Goal: Task Accomplishment & Management: Complete application form

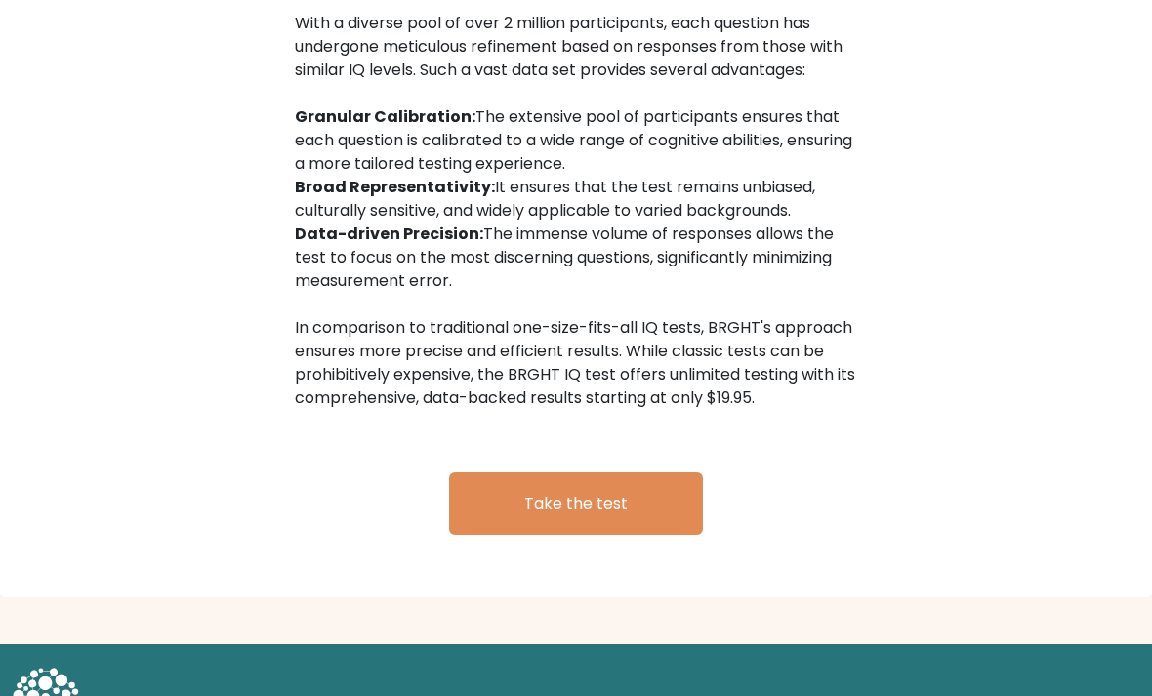
scroll to position [3100, 0]
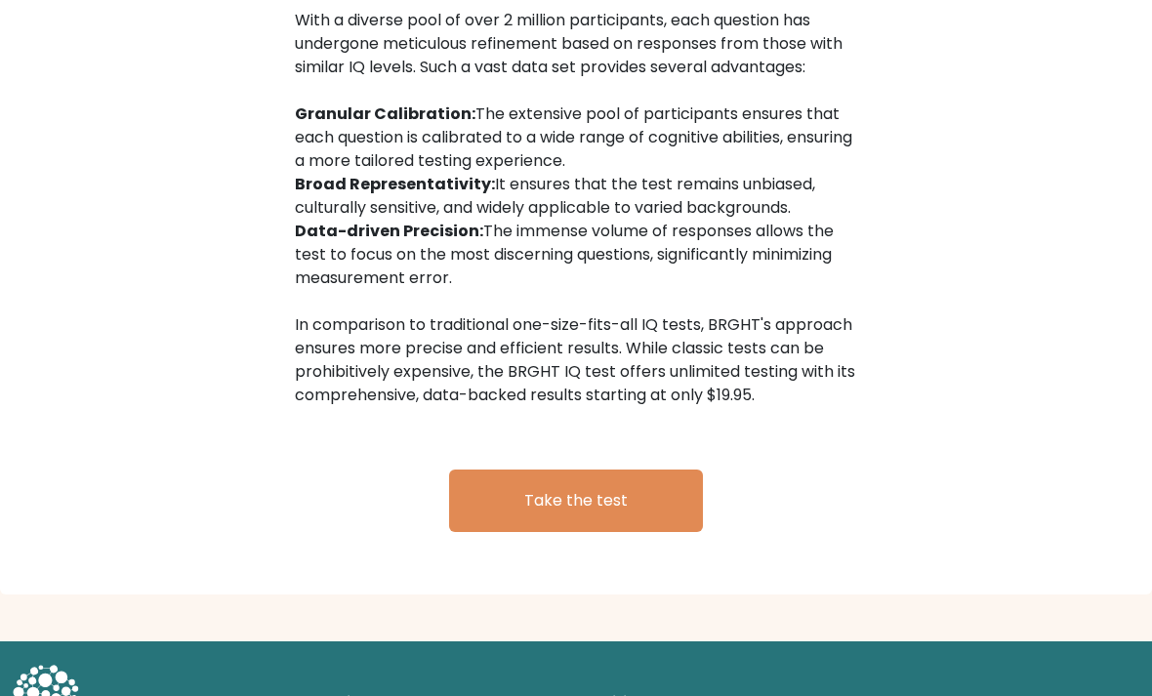
click at [578, 492] on link "Take the test" at bounding box center [576, 501] width 254 height 62
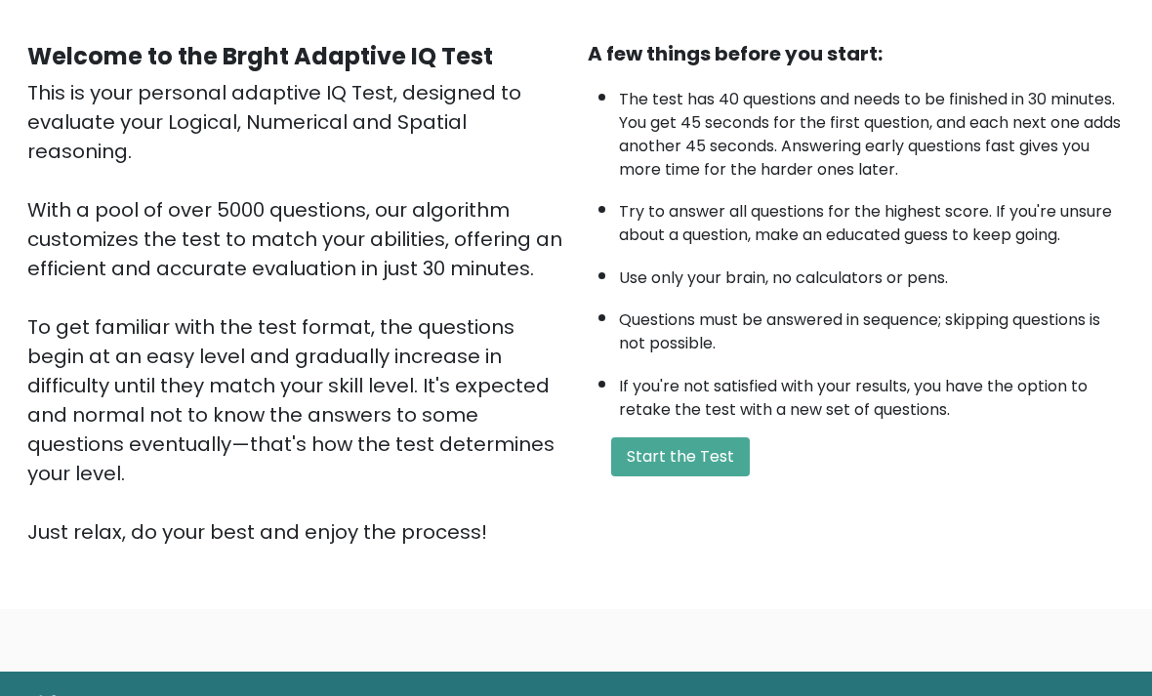
scroll to position [193, 0]
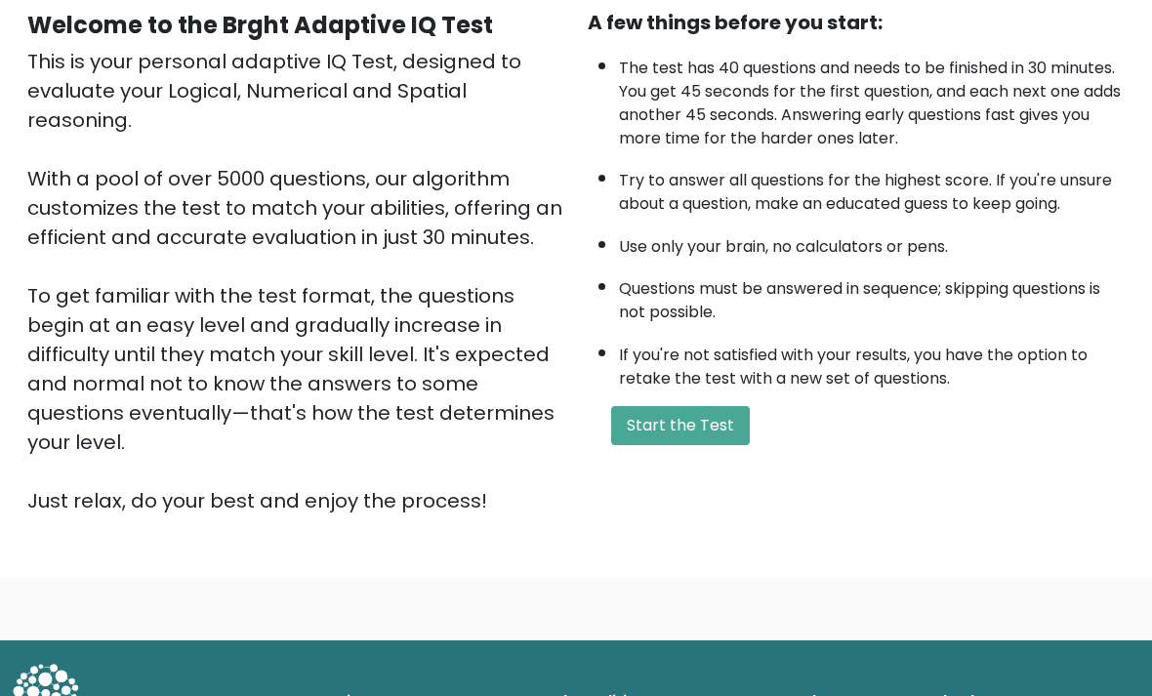
click at [687, 445] on button "Start the Test" at bounding box center [680, 425] width 139 height 39
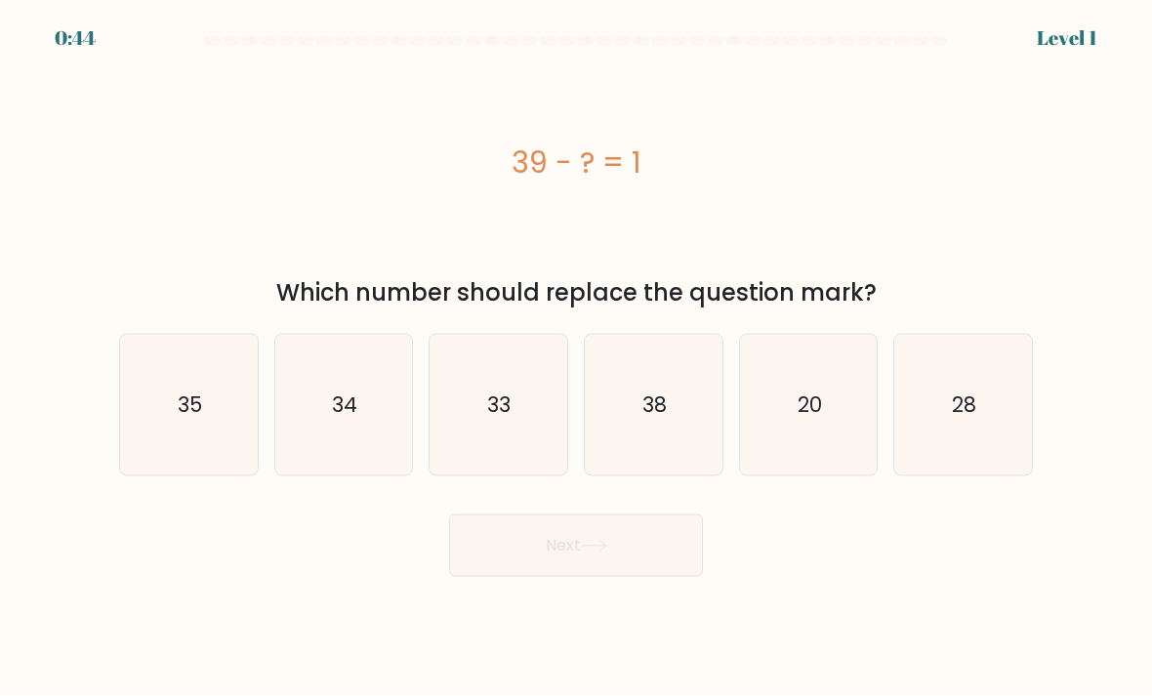
scroll to position [1, 0]
click at [651, 419] on text "38" at bounding box center [655, 405] width 24 height 28
click at [577, 358] on input "d. 38" at bounding box center [576, 354] width 1 height 10
radio input "true"
click at [586, 552] on icon at bounding box center [594, 546] width 26 height 11
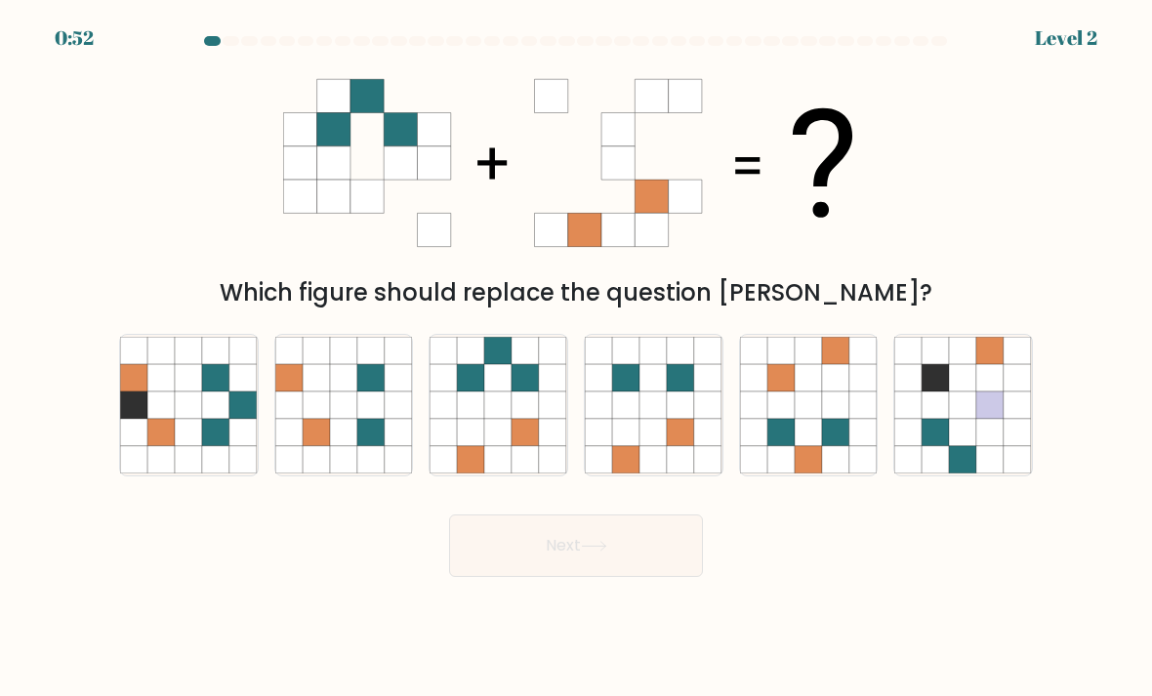
click at [498, 419] on icon at bounding box center [498, 405] width 27 height 27
click at [576, 358] on input "c." at bounding box center [576, 354] width 1 height 10
radio input "true"
click at [590, 556] on button "Next" at bounding box center [576, 546] width 254 height 62
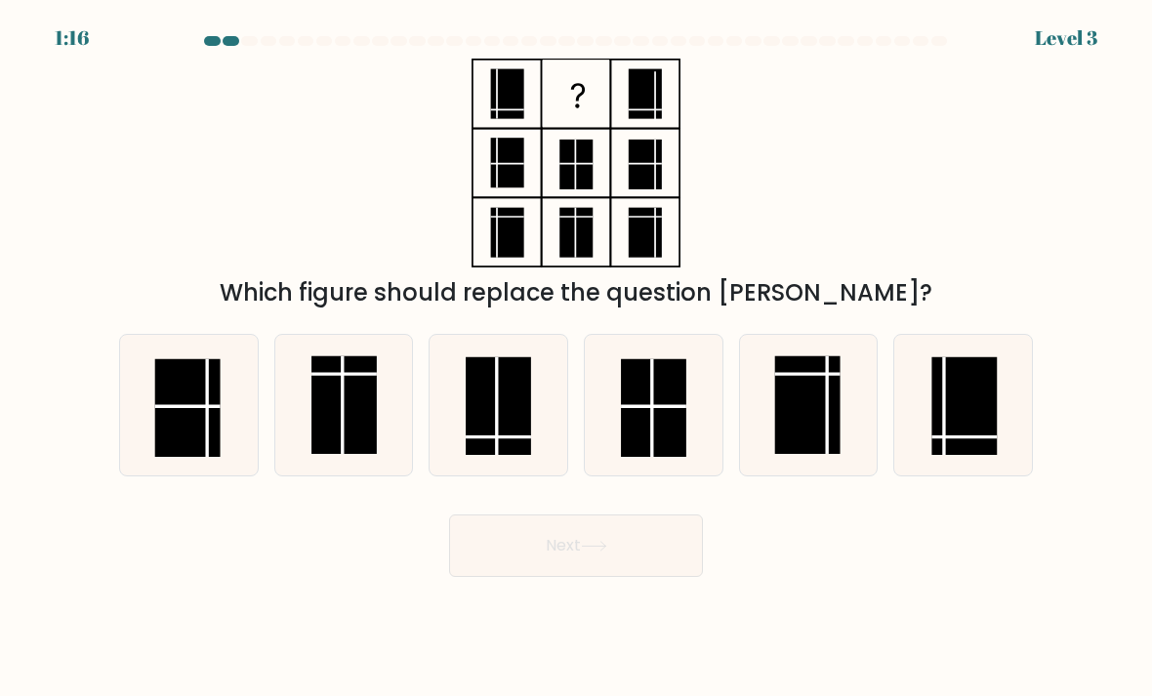
click at [485, 431] on rect at bounding box center [499, 406] width 65 height 99
click at [576, 358] on input "c." at bounding box center [576, 354] width 1 height 10
radio input "true"
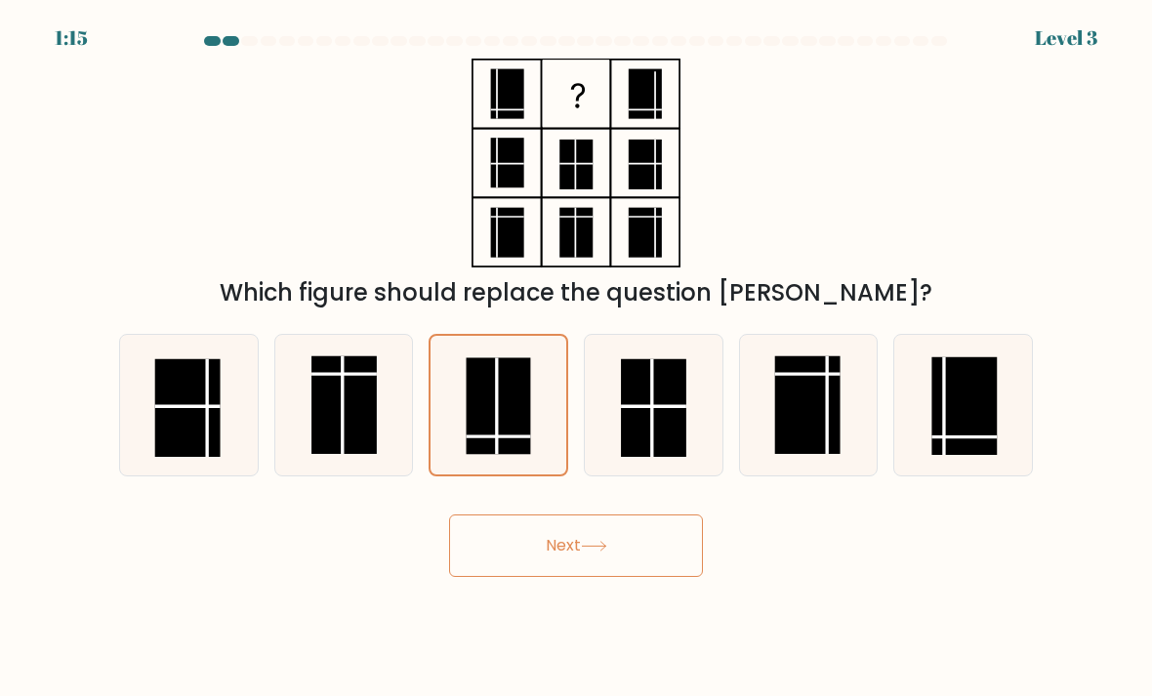
click at [628, 558] on button "Next" at bounding box center [576, 546] width 254 height 62
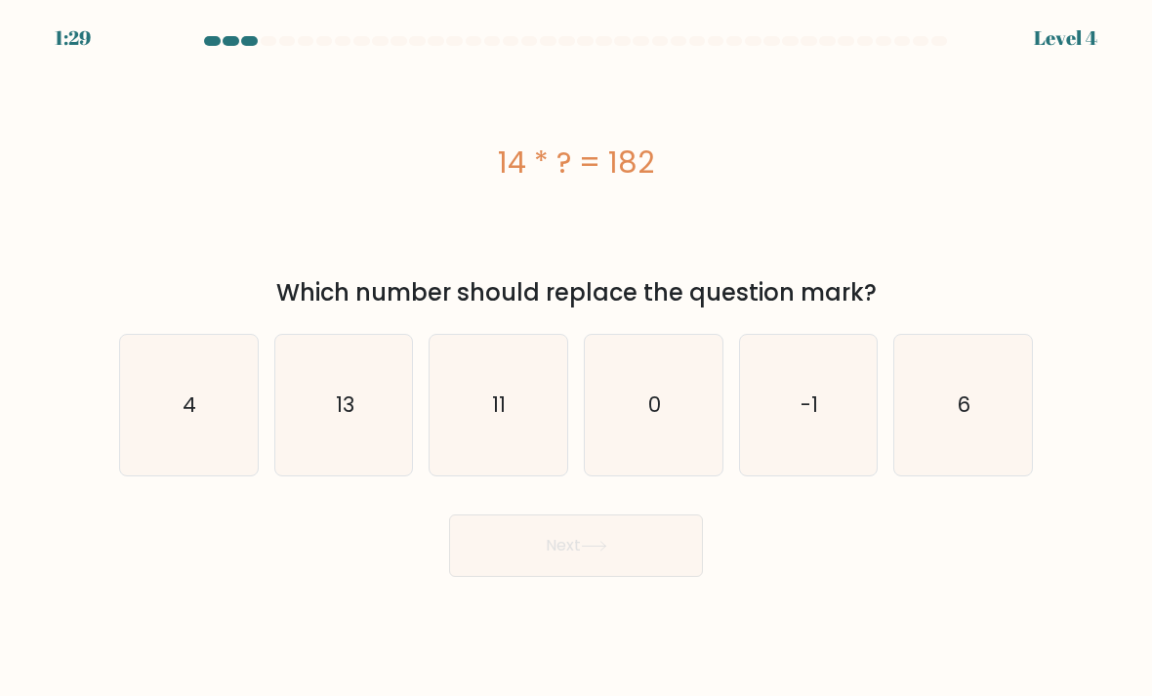
click at [352, 419] on text "13" at bounding box center [345, 405] width 19 height 28
click at [576, 358] on input "b. 13" at bounding box center [576, 354] width 1 height 10
radio input "true"
click at [593, 552] on icon at bounding box center [594, 546] width 26 height 11
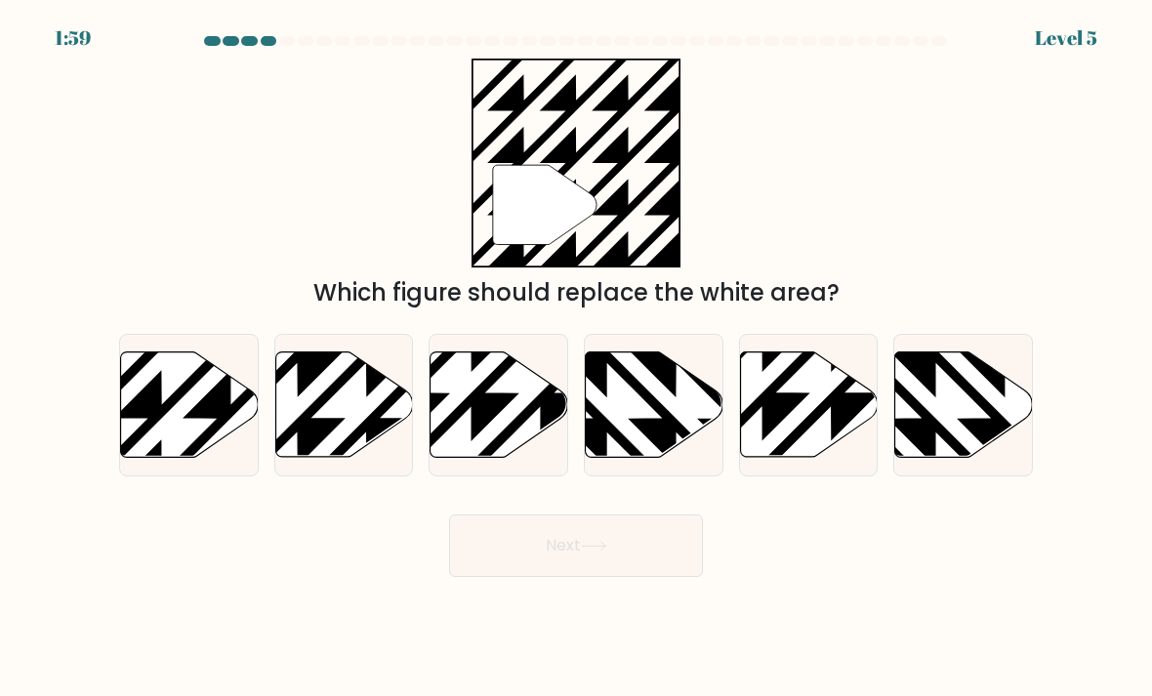
click at [188, 426] on icon at bounding box center [190, 405] width 138 height 105
click at [576, 358] on input "a." at bounding box center [576, 354] width 1 height 10
radio input "true"
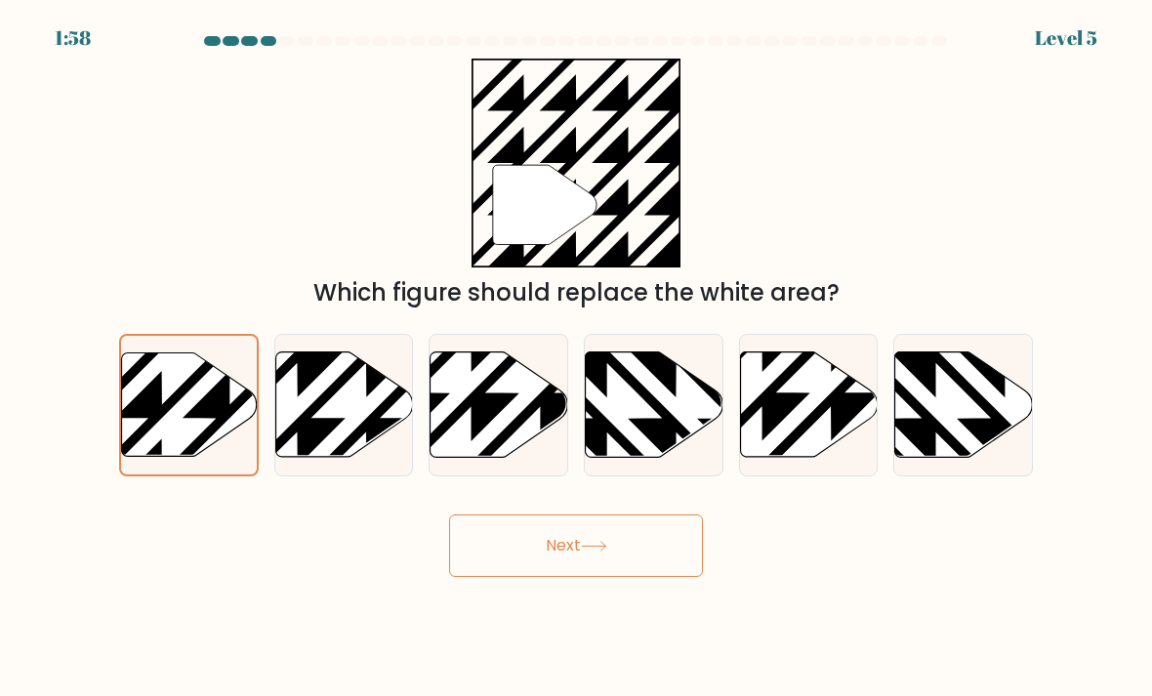
click at [190, 421] on icon at bounding box center [190, 405] width 136 height 104
click at [576, 358] on input "a." at bounding box center [576, 354] width 1 height 10
click at [596, 552] on icon at bounding box center [594, 546] width 26 height 11
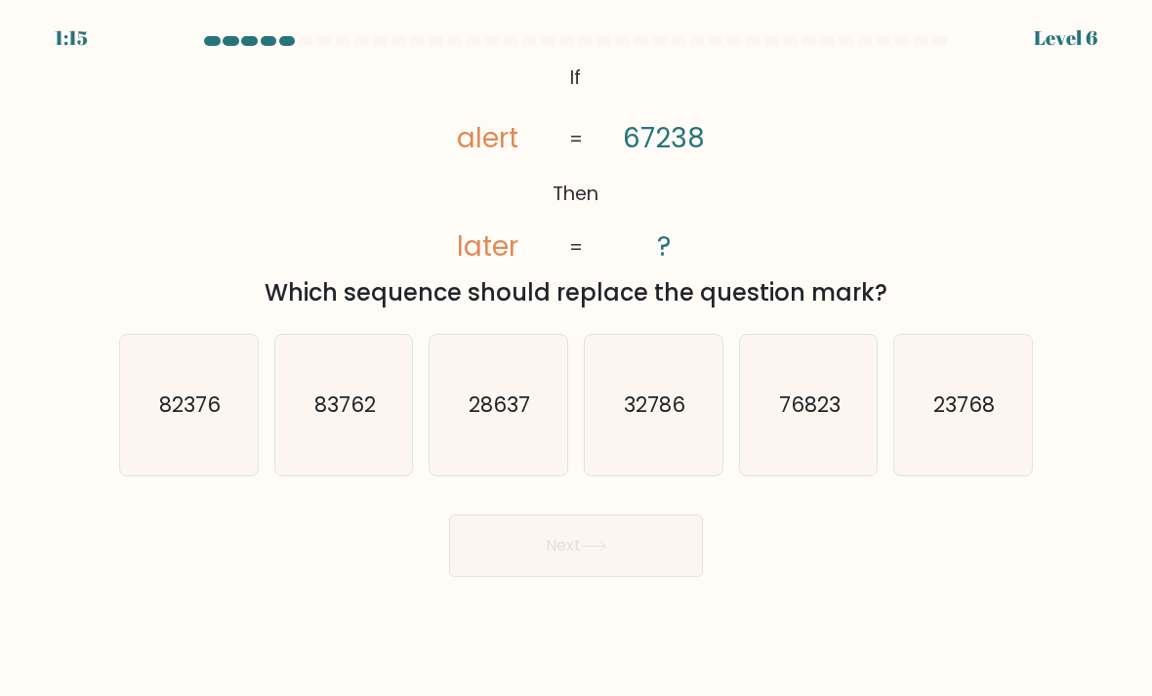
click at [823, 419] on text "76823" at bounding box center [810, 405] width 62 height 28
click at [577, 358] on input "e. 76823" at bounding box center [576, 354] width 1 height 10
radio input "true"
click at [620, 561] on button "Next" at bounding box center [576, 546] width 254 height 62
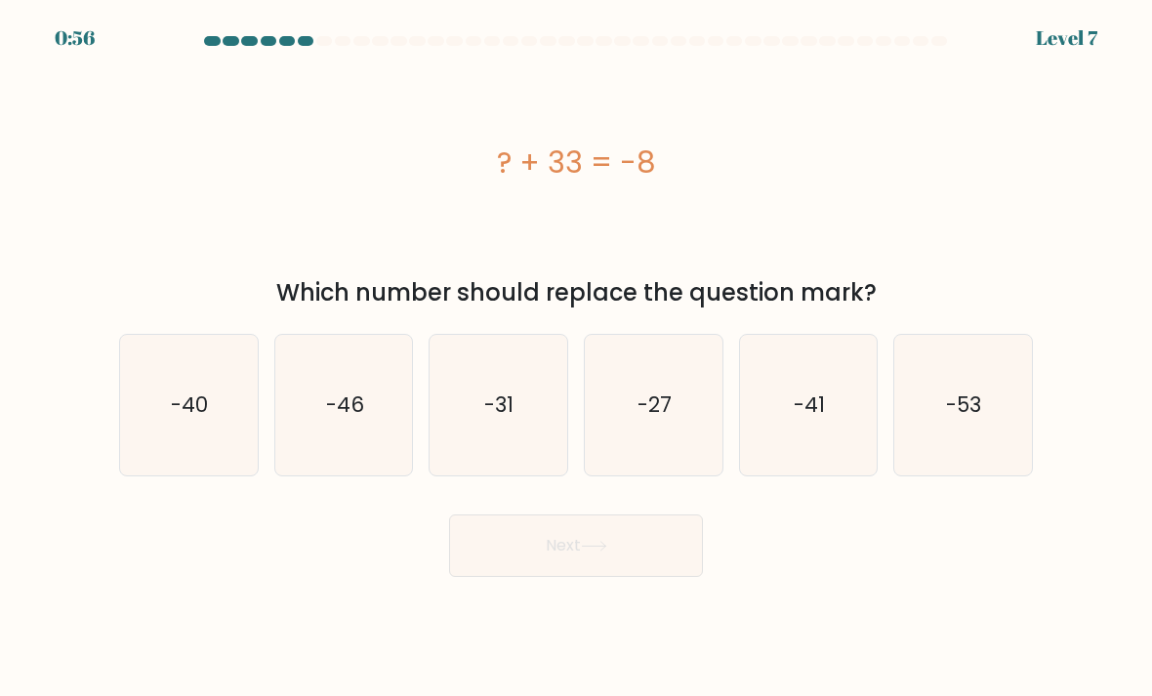
click at [808, 416] on text "-41" at bounding box center [809, 405] width 31 height 28
click at [577, 358] on input "e. -41" at bounding box center [576, 354] width 1 height 10
radio input "true"
click at [621, 558] on button "Next" at bounding box center [576, 546] width 254 height 62
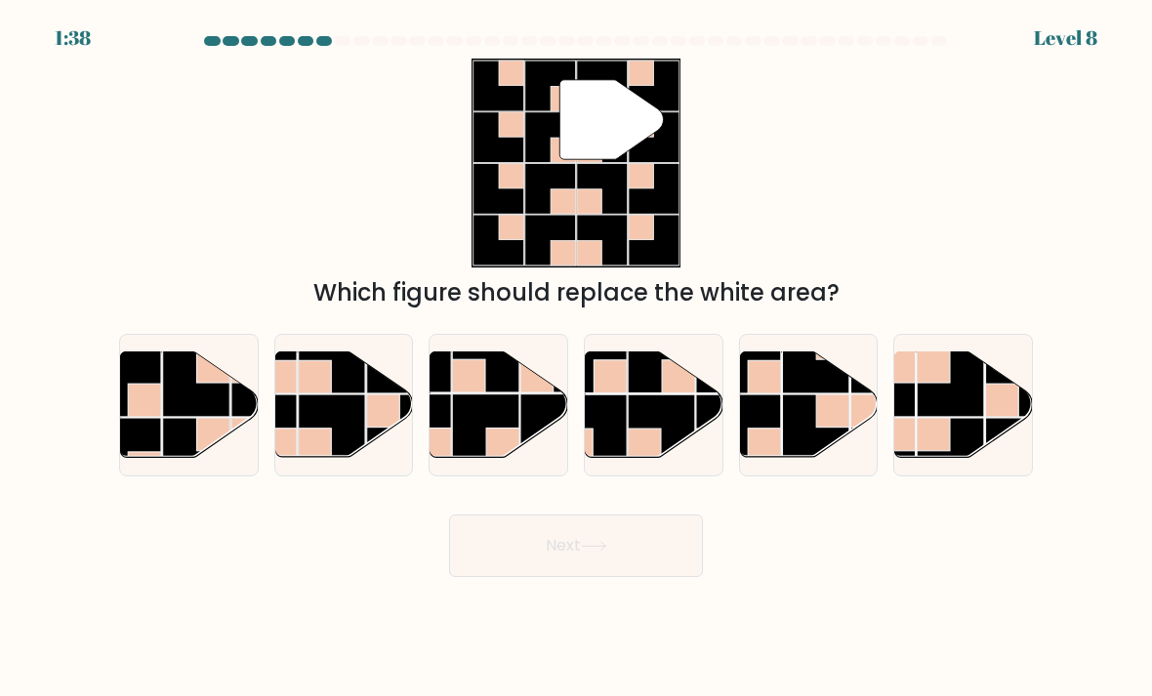
scroll to position [0, 0]
click at [714, 172] on div "" Which figure should replace the white area?" at bounding box center [575, 185] width 937 height 252
click at [448, 428] on rect at bounding box center [418, 428] width 67 height 67
click at [576, 358] on input "c." at bounding box center [576, 354] width 1 height 10
radio input "true"
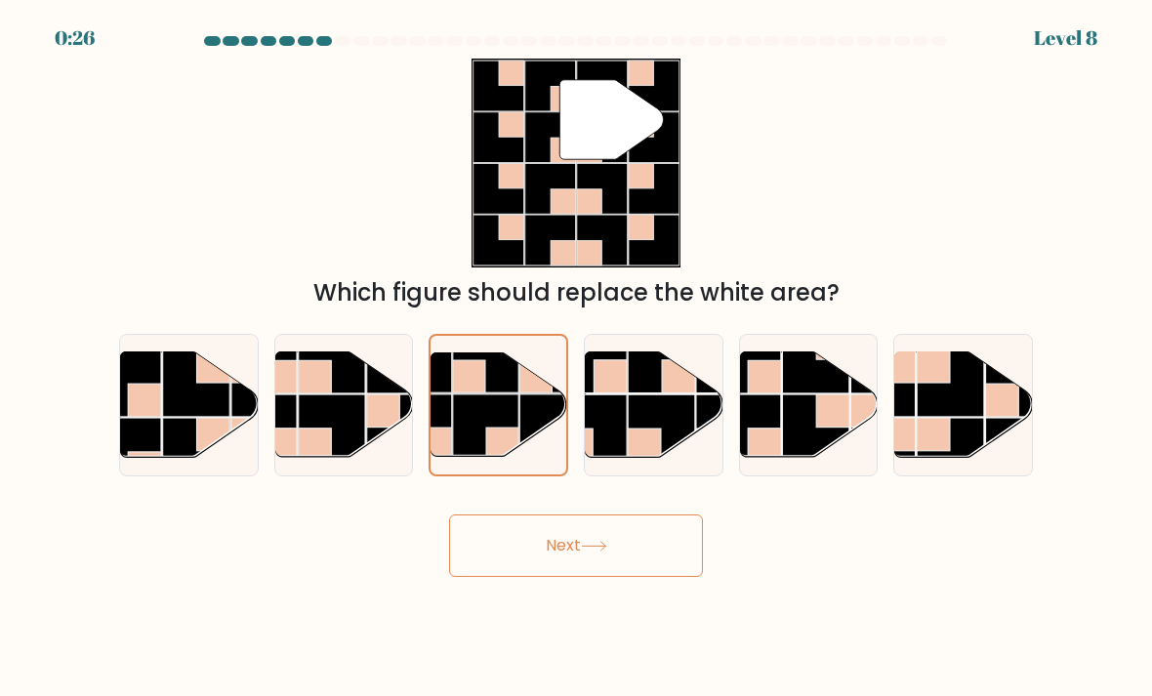
click at [389, 395] on rect at bounding box center [400, 360] width 67 height 67
click at [576, 358] on input "b." at bounding box center [576, 354] width 1 height 10
radio input "true"
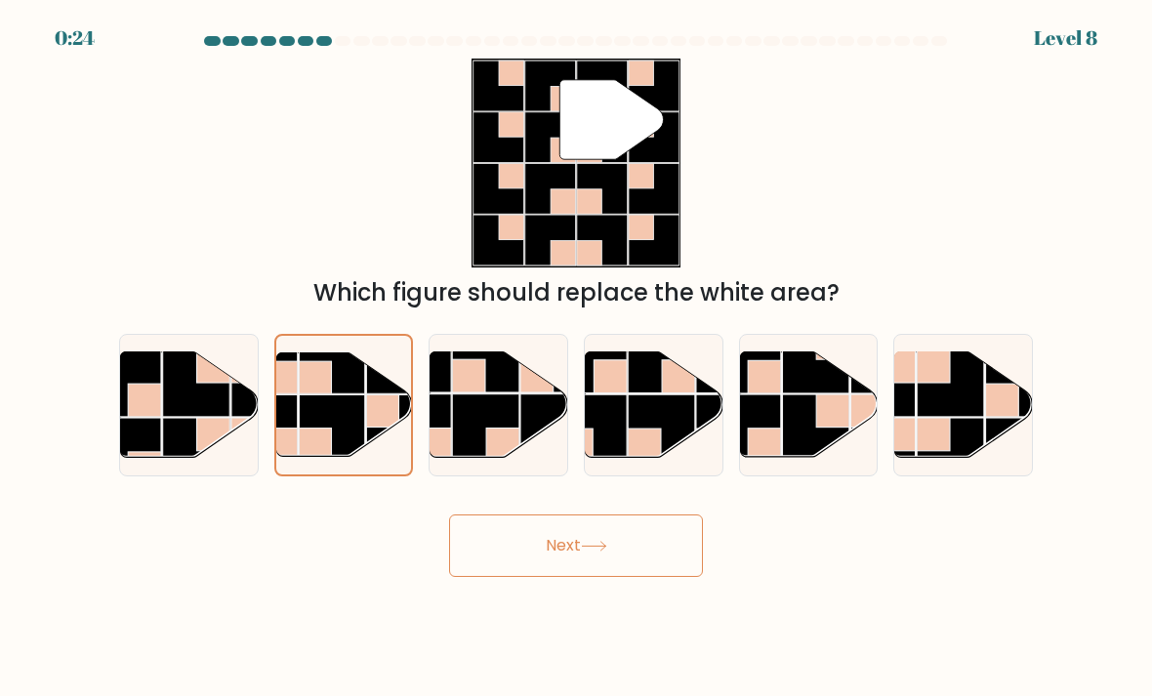
click at [582, 565] on button "Next" at bounding box center [576, 546] width 254 height 62
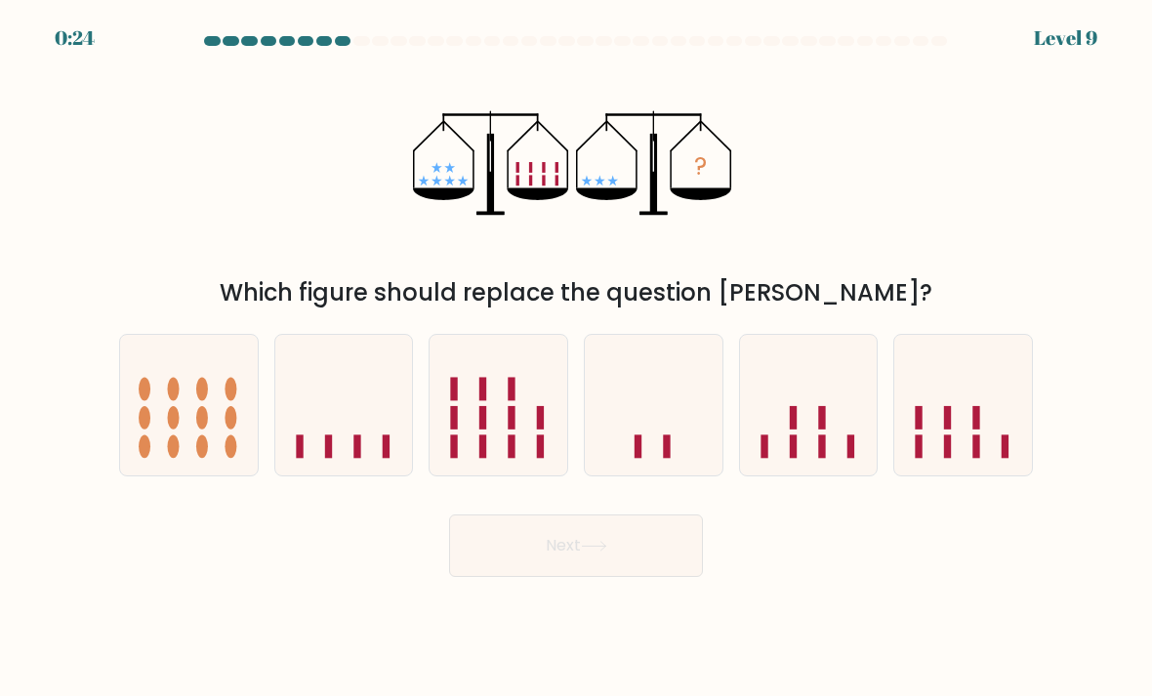
click at [878, 577] on div "Next" at bounding box center [575, 538] width 937 height 77
click at [350, 456] on icon at bounding box center [344, 406] width 138 height 114
click at [576, 358] on input "b." at bounding box center [576, 354] width 1 height 10
radio input "true"
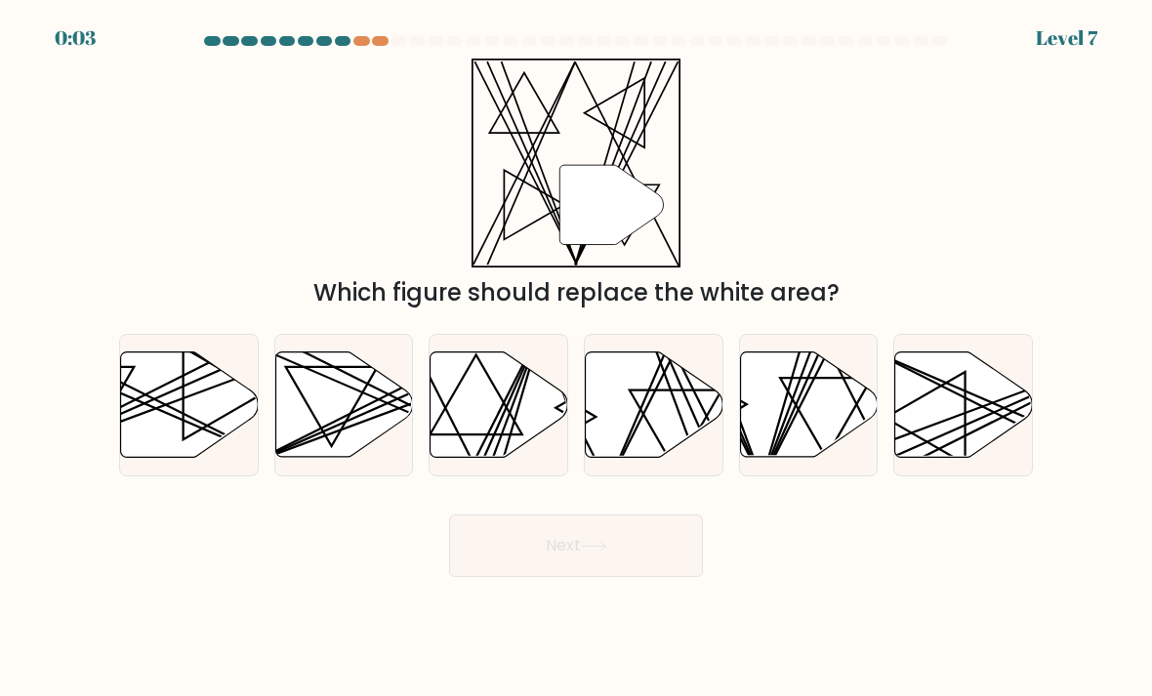
click at [822, 423] on icon at bounding box center [809, 405] width 138 height 105
click at [577, 358] on input "e." at bounding box center [576, 354] width 1 height 10
radio input "true"
click at [640, 568] on button "Next" at bounding box center [576, 546] width 254 height 62
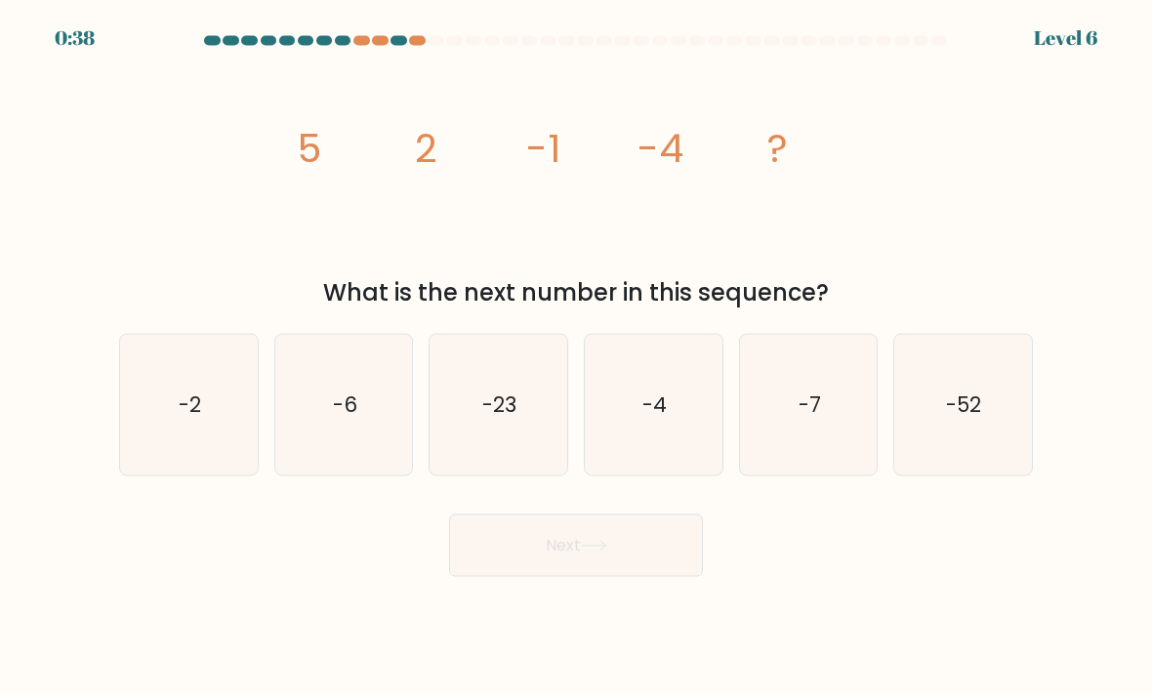
scroll to position [26, 0]
click at [820, 408] on text "-7" at bounding box center [810, 405] width 22 height 28
click at [577, 358] on input "e. -7" at bounding box center [576, 354] width 1 height 10
radio input "true"
click at [579, 545] on button "Next" at bounding box center [576, 546] width 254 height 62
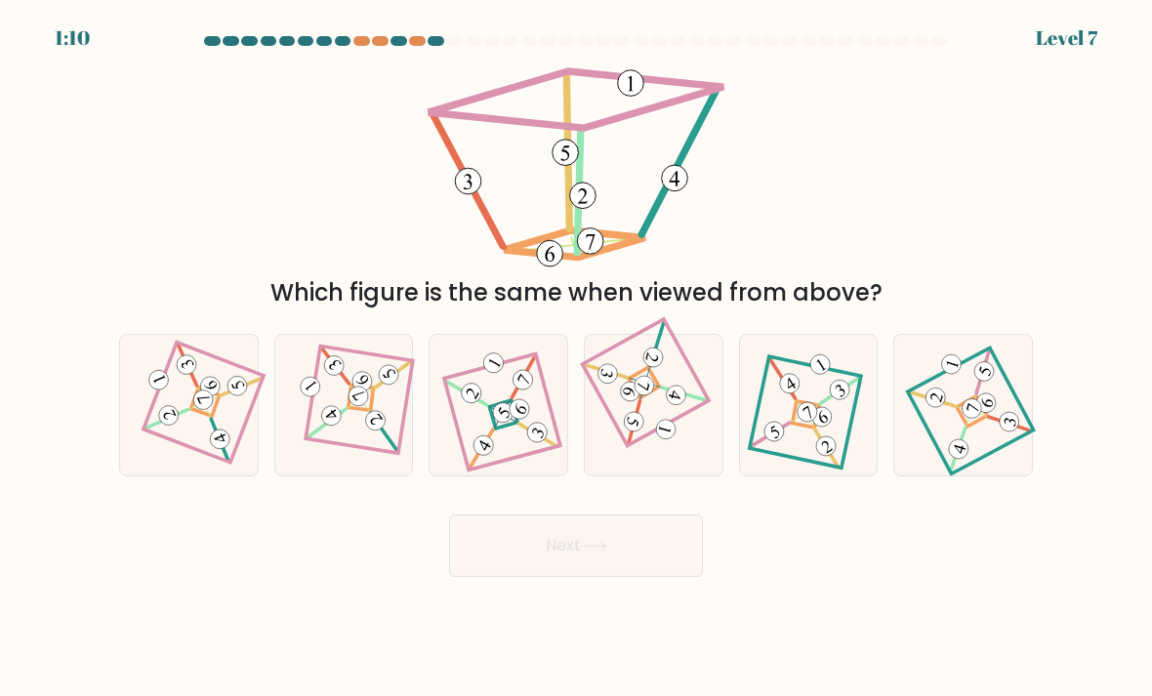
scroll to position [0, 0]
click at [582, 554] on button "Next" at bounding box center [576, 546] width 254 height 62
click at [356, 408] on 885 at bounding box center [358, 396] width 27 height 27
click at [576, 358] on input "b." at bounding box center [576, 354] width 1 height 10
radio input "true"
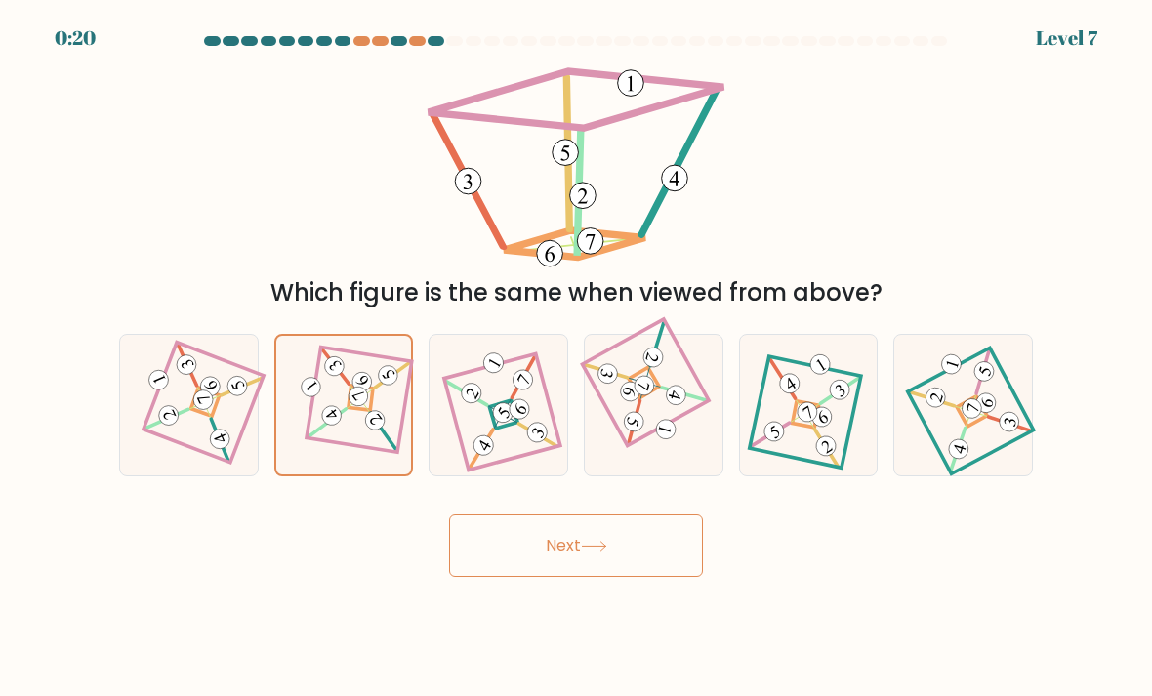
click at [583, 569] on button "Next" at bounding box center [576, 546] width 254 height 62
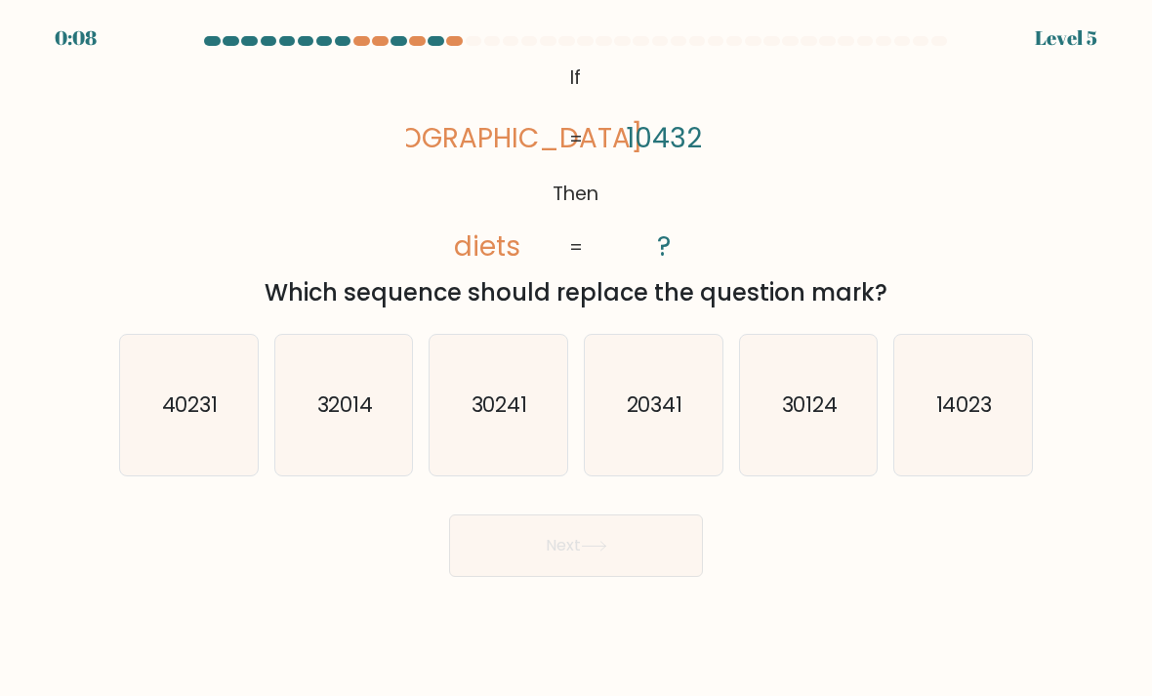
click at [974, 405] on icon "14023" at bounding box center [963, 406] width 138 height 138
click at [577, 358] on input "f. 14023" at bounding box center [576, 354] width 1 height 10
radio input "true"
click at [578, 565] on button "Next" at bounding box center [576, 546] width 254 height 62
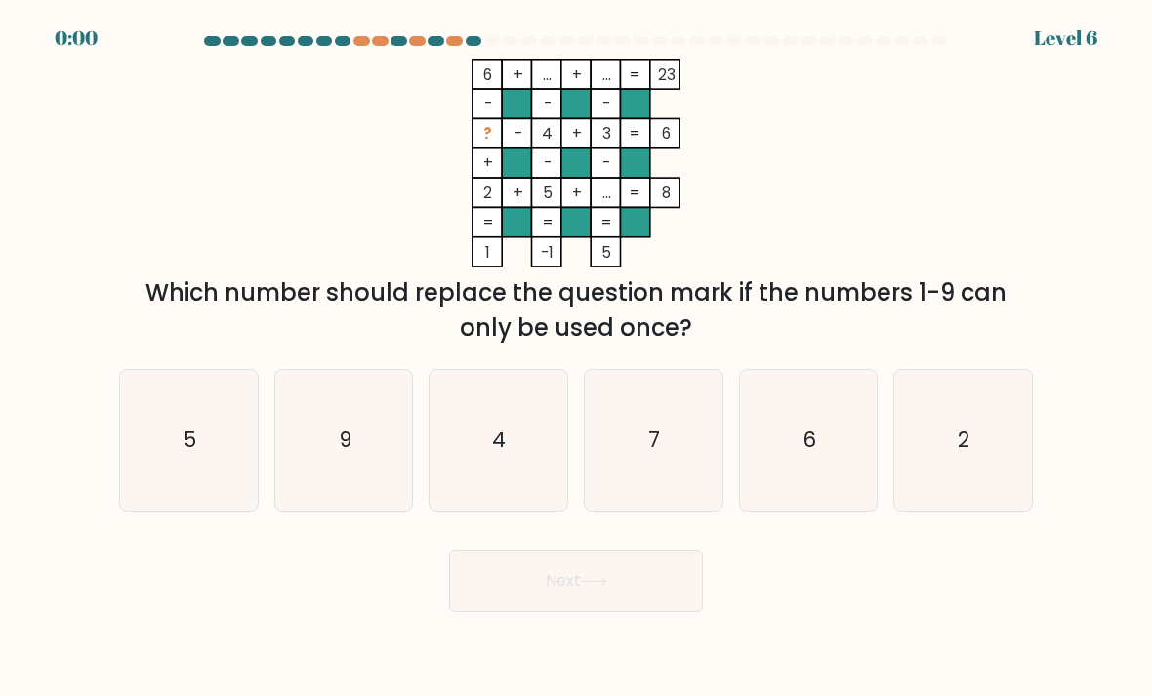
click at [658, 454] on text "7" at bounding box center [655, 440] width 12 height 28
click at [577, 358] on input "d. 7" at bounding box center [576, 354] width 1 height 10
radio input "true"
click at [591, 608] on div "Next" at bounding box center [575, 573] width 937 height 77
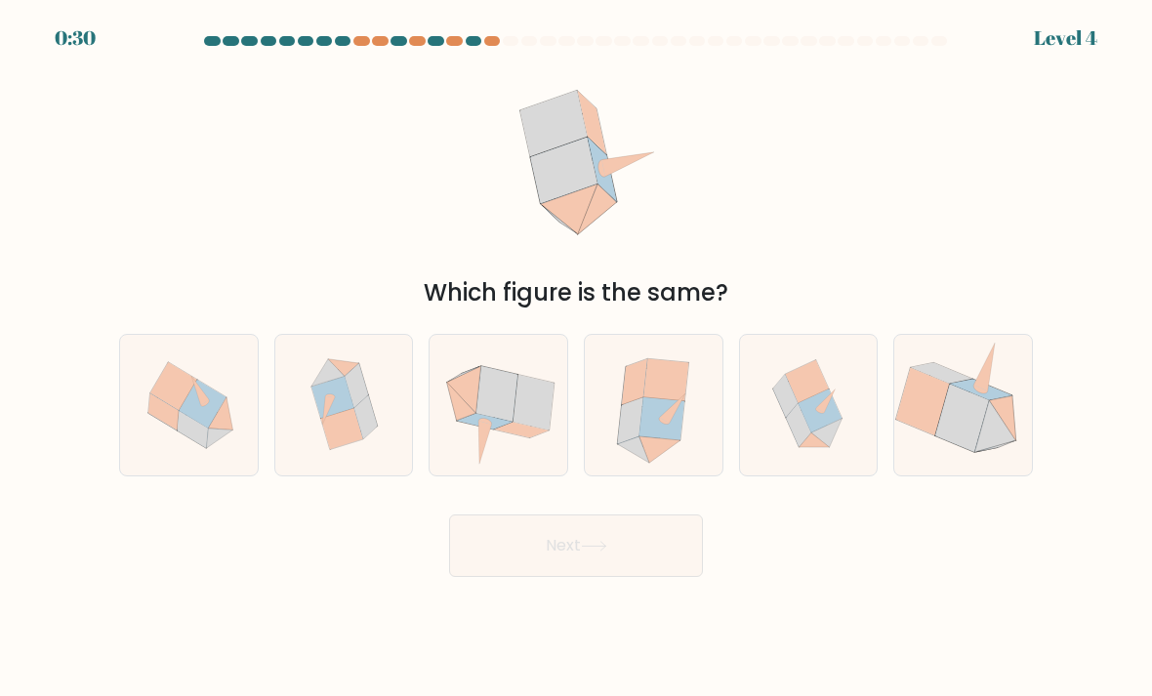
click at [529, 415] on icon at bounding box center [533, 402] width 41 height 55
click at [576, 358] on input "c." at bounding box center [576, 354] width 1 height 10
radio input "true"
click at [581, 565] on button "Next" at bounding box center [576, 546] width 254 height 62
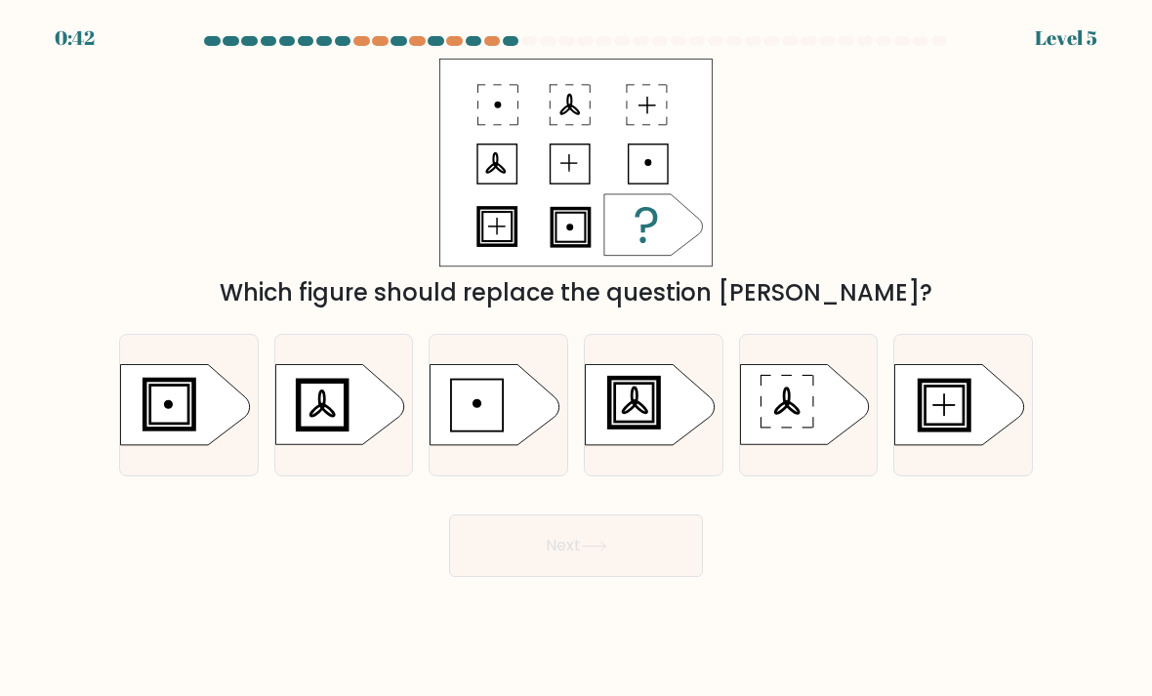
click at [640, 420] on icon at bounding box center [649, 405] width 129 height 80
click at [577, 358] on input "d." at bounding box center [576, 354] width 1 height 10
radio input "true"
click at [580, 573] on button "Next" at bounding box center [576, 546] width 254 height 62
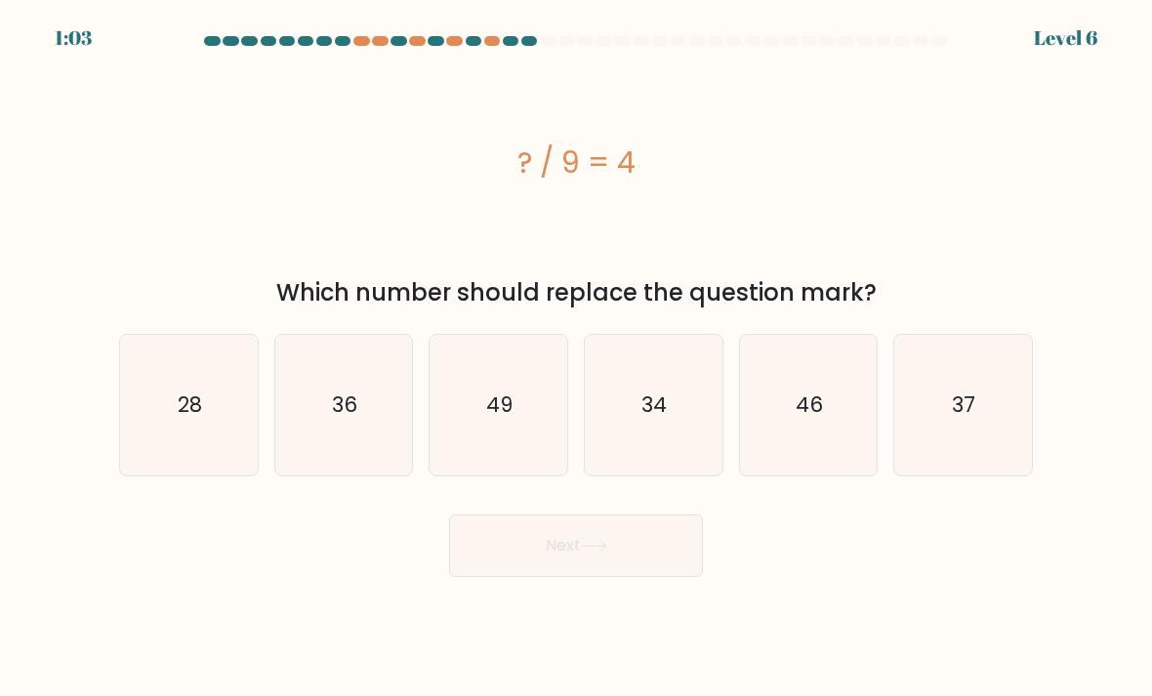
click at [341, 419] on text "36" at bounding box center [344, 405] width 25 height 28
click at [576, 358] on input "b. 36" at bounding box center [576, 354] width 1 height 10
radio input "true"
click at [600, 552] on icon at bounding box center [594, 546] width 26 height 11
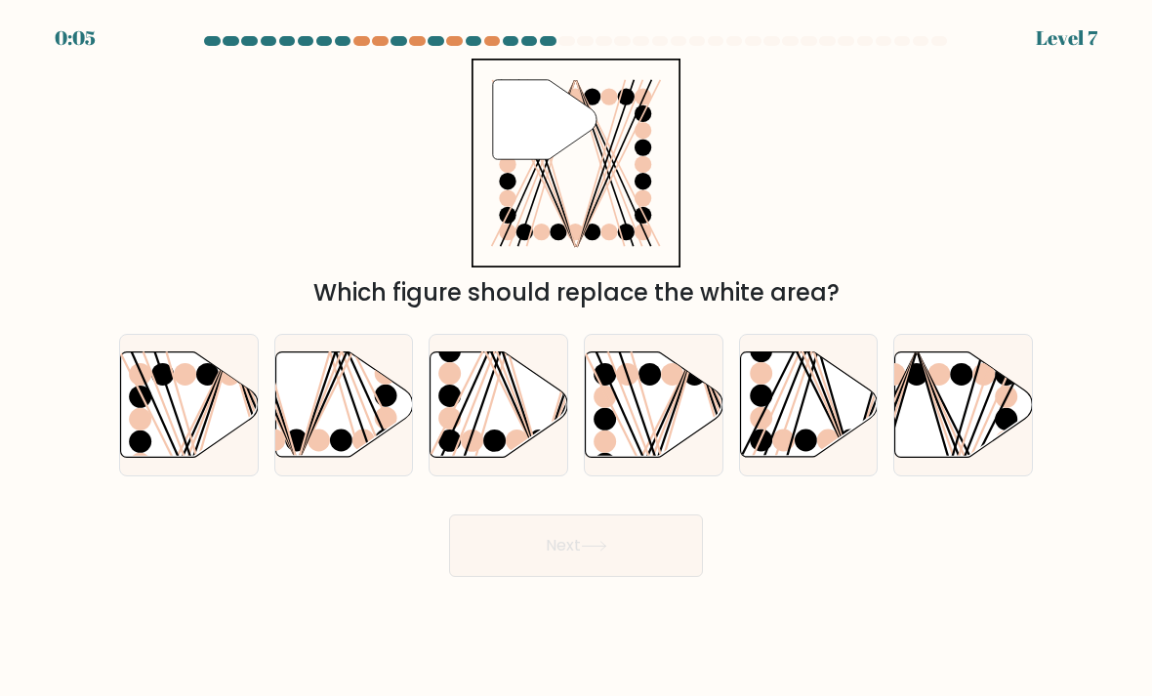
click at [189, 432] on icon at bounding box center [190, 405] width 138 height 105
click at [576, 358] on input "a." at bounding box center [576, 354] width 1 height 10
radio input "true"
click at [607, 552] on icon at bounding box center [594, 546] width 26 height 11
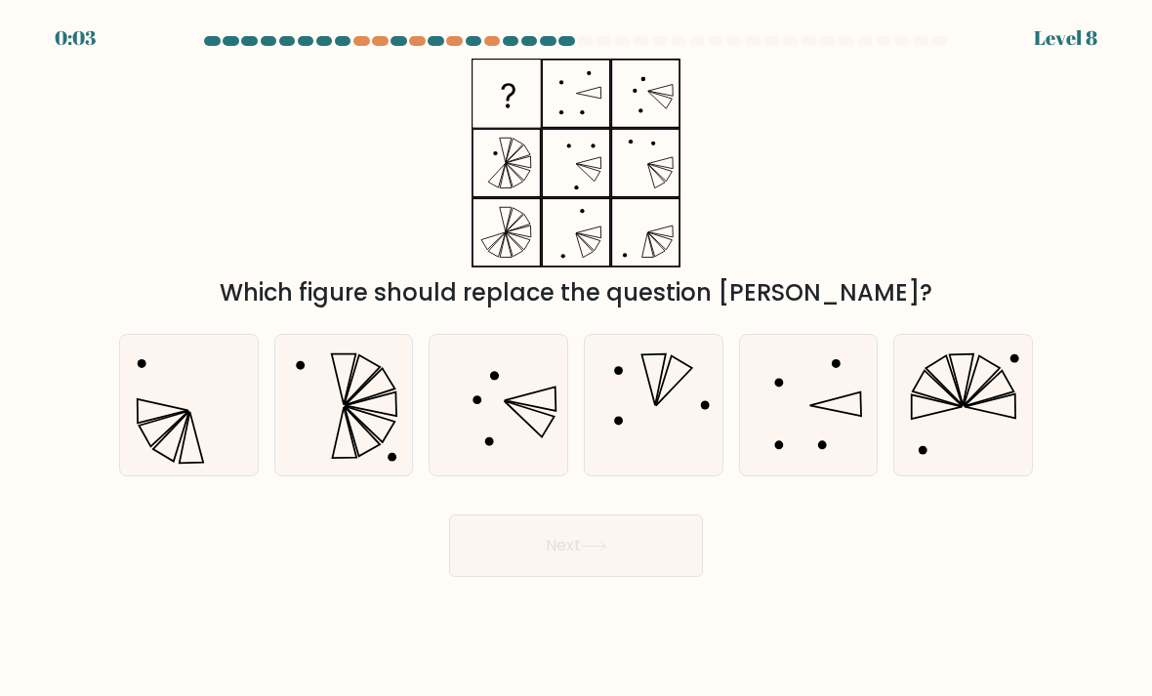
click at [588, 552] on icon at bounding box center [594, 546] width 26 height 11
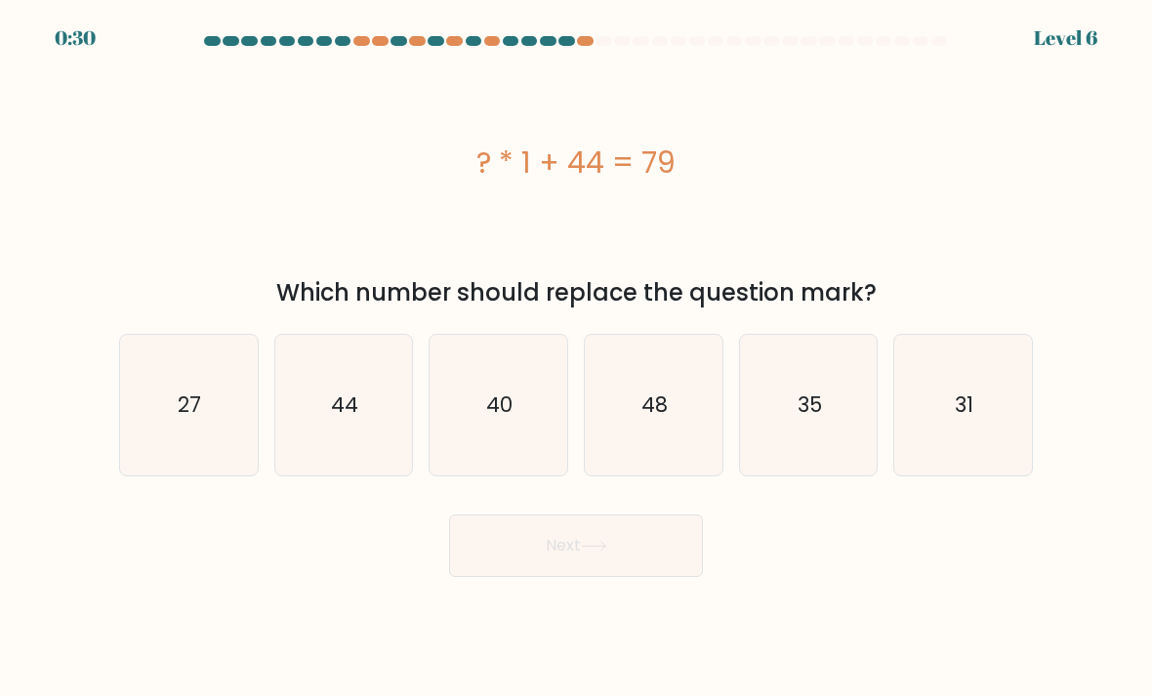
click at [827, 417] on icon "35" at bounding box center [809, 406] width 138 height 138
click at [577, 358] on input "e. 35" at bounding box center [576, 354] width 1 height 10
radio input "true"
click at [601, 552] on icon at bounding box center [594, 546] width 26 height 11
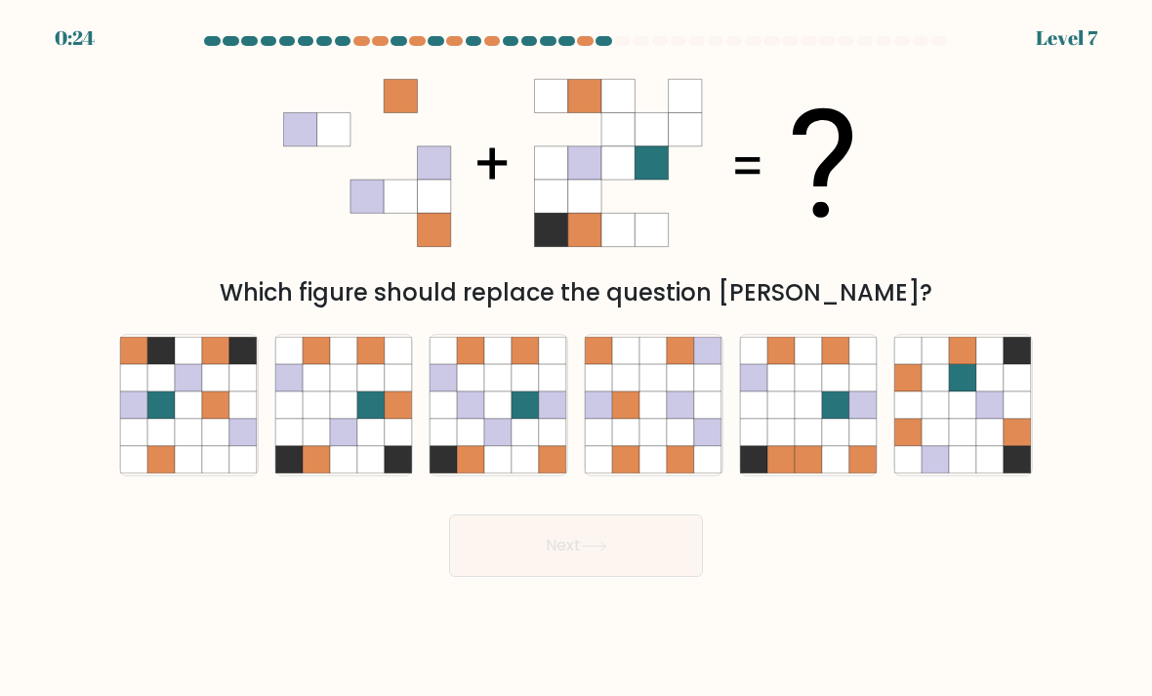
click at [813, 419] on icon at bounding box center [808, 405] width 27 height 27
click at [577, 358] on input "e." at bounding box center [576, 354] width 1 height 10
radio input "true"
click at [599, 575] on button "Next" at bounding box center [576, 546] width 254 height 62
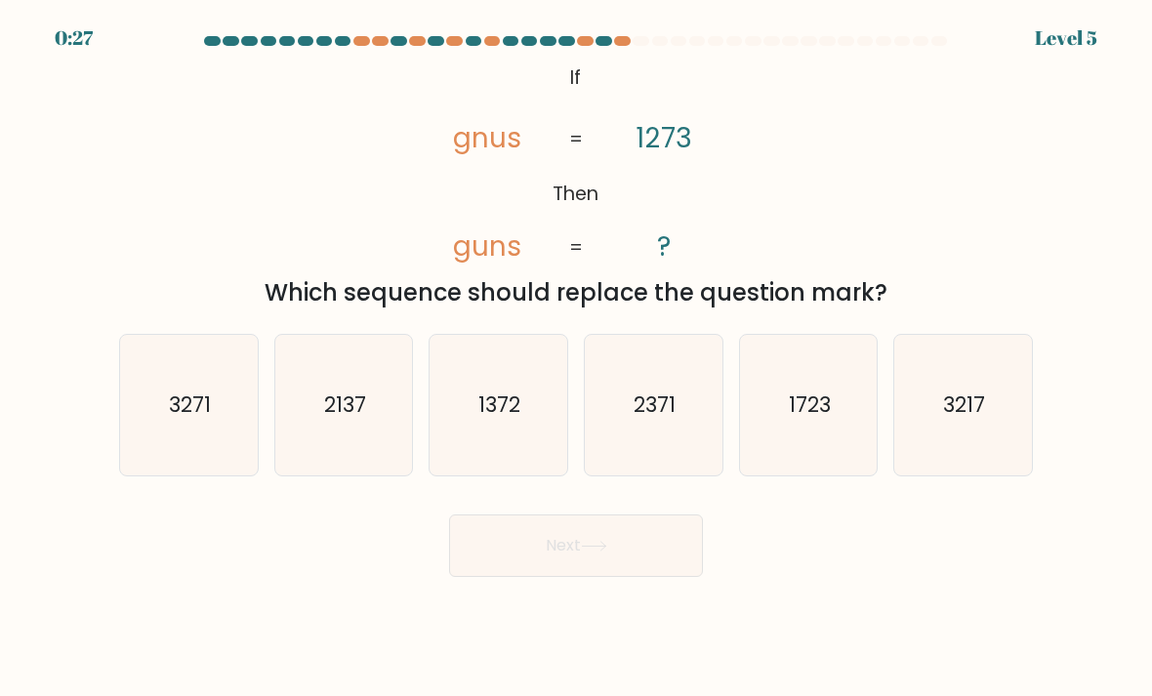
click at [884, 230] on div "@import url('https://fonts.googleapis.com/css?family=Abril+Fatface:400,100,100i…" at bounding box center [575, 185] width 937 height 252
click at [821, 419] on text "1723" at bounding box center [810, 405] width 42 height 28
click at [577, 358] on input "e. 1723" at bounding box center [576, 354] width 1 height 10
radio input "true"
click at [596, 573] on button "Next" at bounding box center [576, 546] width 254 height 62
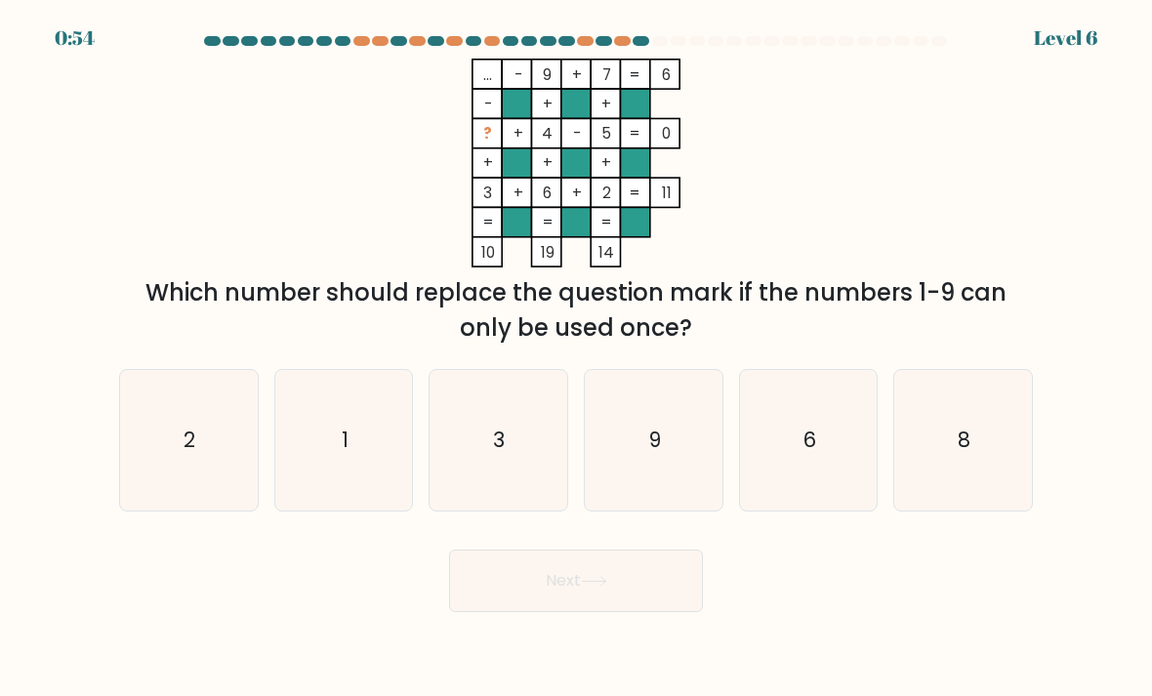
click at [347, 454] on text "1" at bounding box center [345, 440] width 7 height 28
click at [576, 358] on input "b. 1" at bounding box center [576, 354] width 1 height 10
radio input "true"
click at [624, 611] on button "Next" at bounding box center [576, 581] width 254 height 62
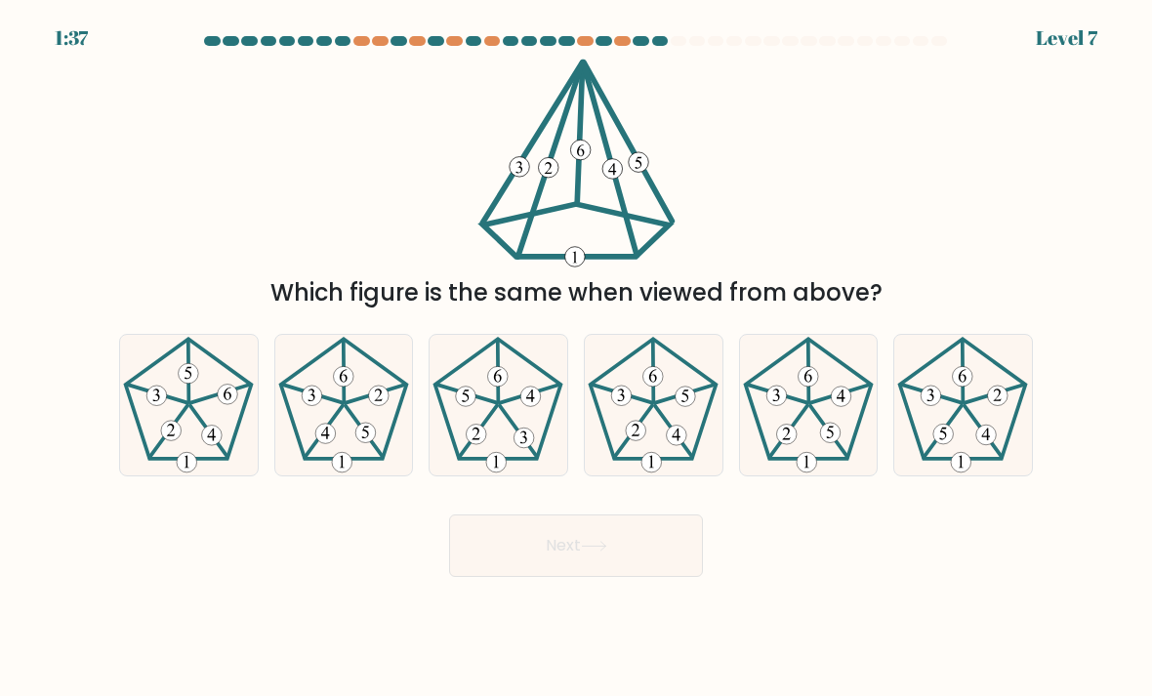
click at [970, 161] on div "Which figure is the same when viewed from above?" at bounding box center [575, 185] width 937 height 252
click at [661, 414] on icon at bounding box center [654, 406] width 138 height 138
click at [577, 358] on input "d." at bounding box center [576, 354] width 1 height 10
radio input "true"
click at [600, 551] on icon at bounding box center [593, 546] width 23 height 9
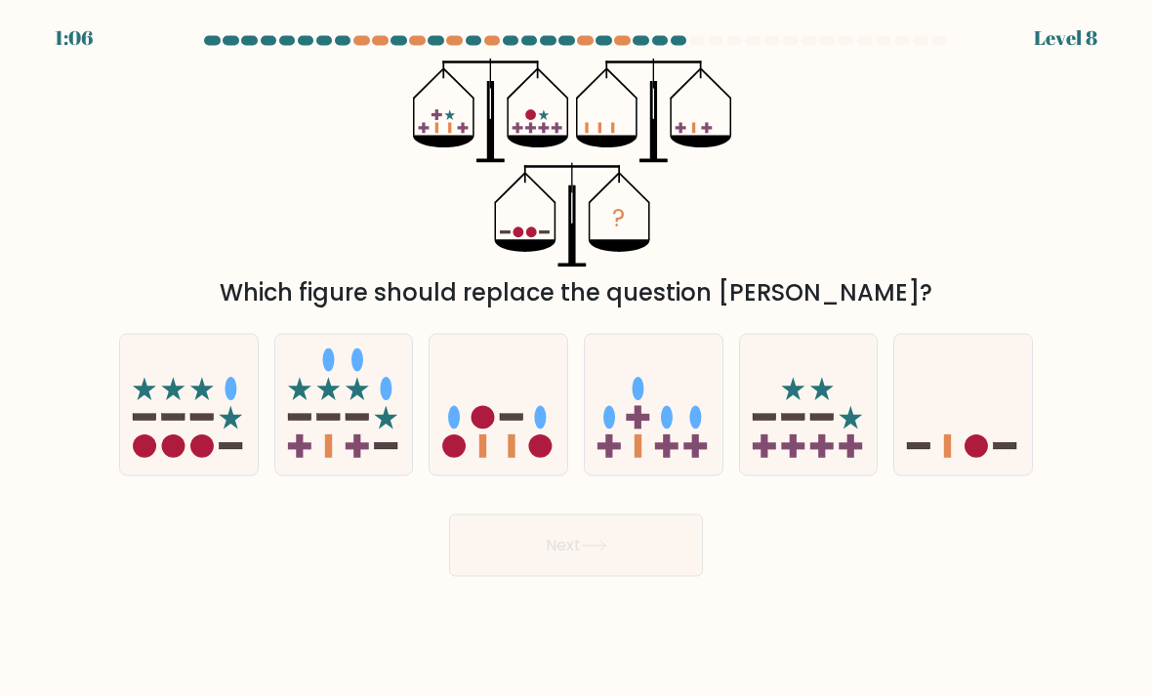
scroll to position [24, 0]
click at [980, 429] on icon at bounding box center [963, 406] width 138 height 114
click at [577, 358] on input "f." at bounding box center [576, 354] width 1 height 10
radio input "true"
click at [594, 545] on icon at bounding box center [594, 546] width 26 height 11
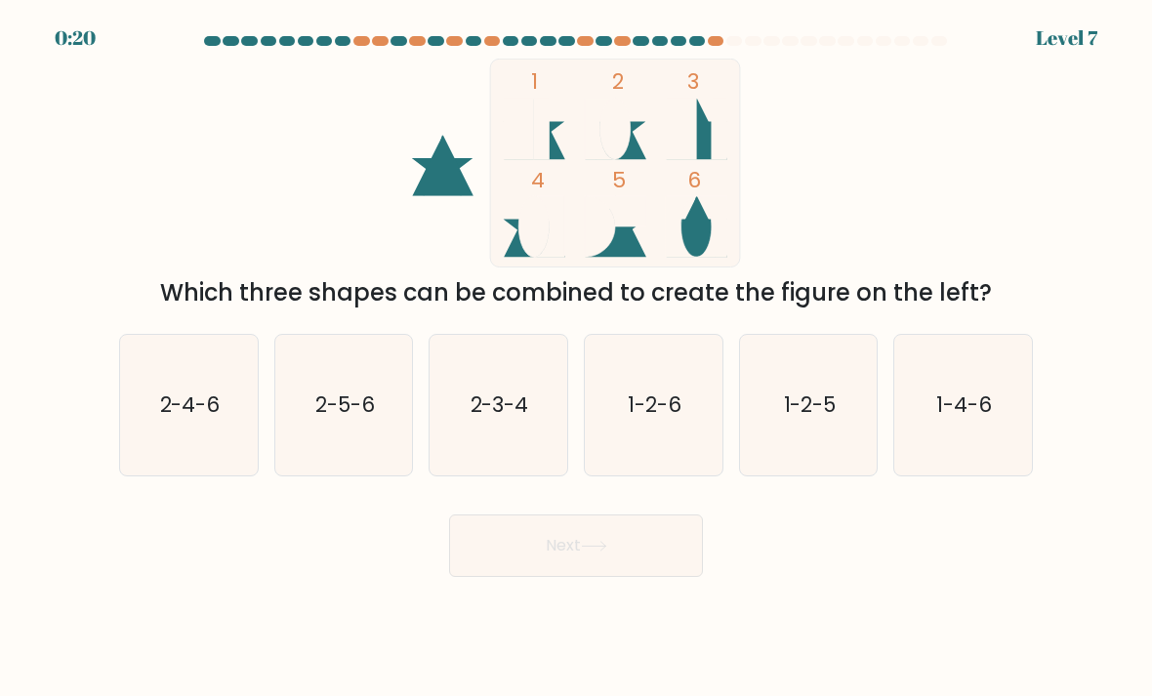
click at [553, 153] on icon at bounding box center [535, 130] width 62 height 62
click at [662, 419] on text "1-2-6" at bounding box center [655, 405] width 54 height 28
click at [577, 358] on input "d. 1-2-6" at bounding box center [576, 354] width 1 height 10
radio input "true"
click at [602, 577] on button "Next" at bounding box center [576, 546] width 254 height 62
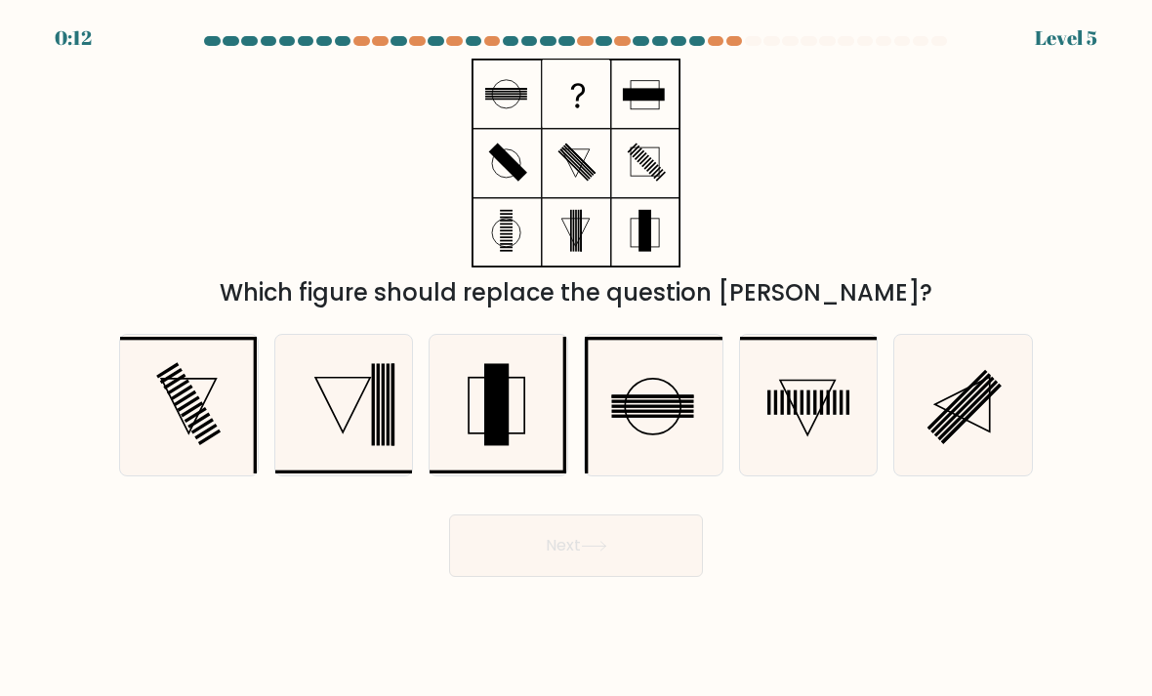
click at [596, 552] on icon at bounding box center [594, 546] width 26 height 11
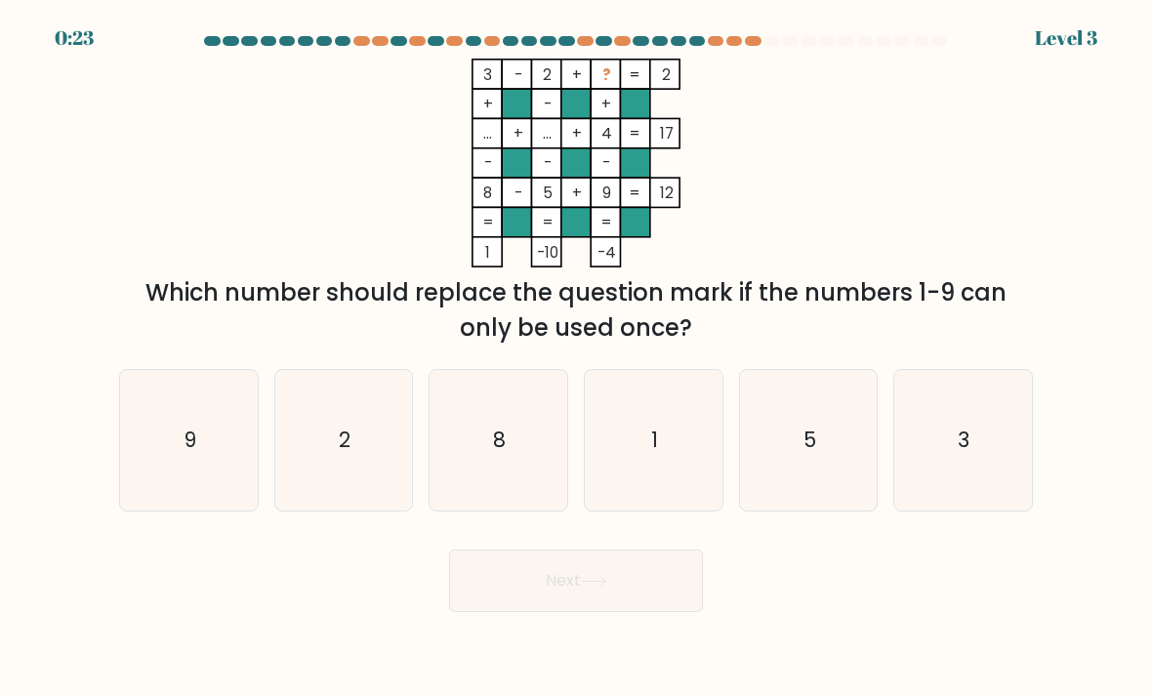
click at [661, 464] on icon "1" at bounding box center [654, 441] width 138 height 138
click at [577, 358] on input "d. 1" at bounding box center [576, 354] width 1 height 10
radio input "true"
click at [591, 587] on icon at bounding box center [594, 581] width 26 height 11
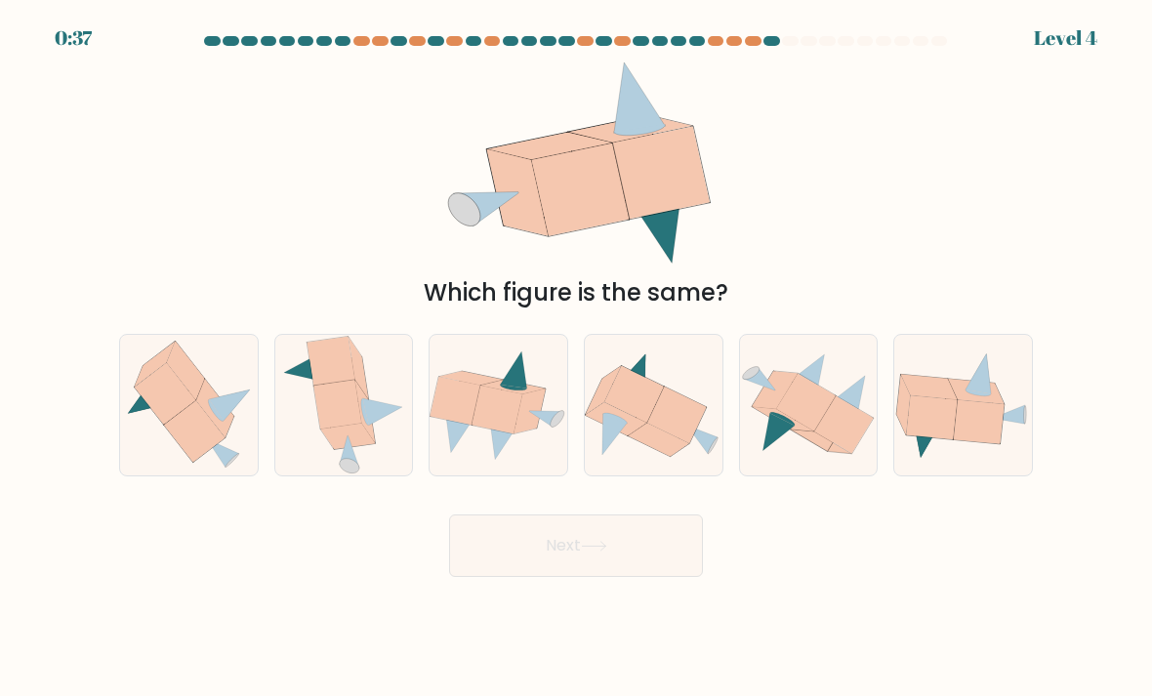
click at [660, 427] on icon at bounding box center [677, 415] width 60 height 57
click at [577, 358] on input "d." at bounding box center [576, 354] width 1 height 10
radio input "true"
click at [617, 575] on button "Next" at bounding box center [576, 546] width 254 height 62
